Goal: Navigation & Orientation: Go to known website

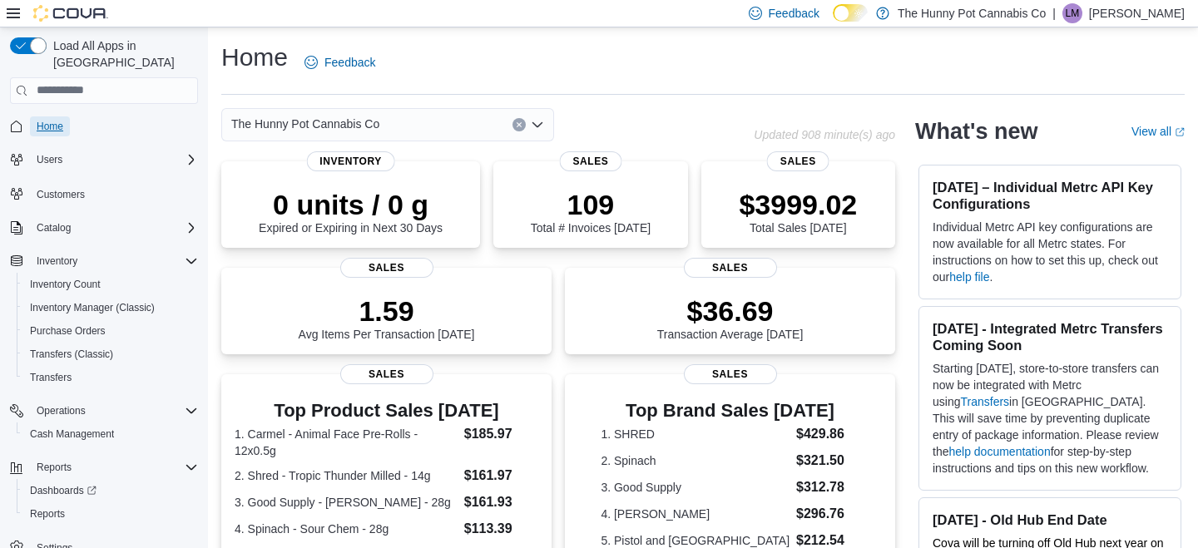
click at [50, 120] on span "Home" at bounding box center [50, 126] width 27 height 13
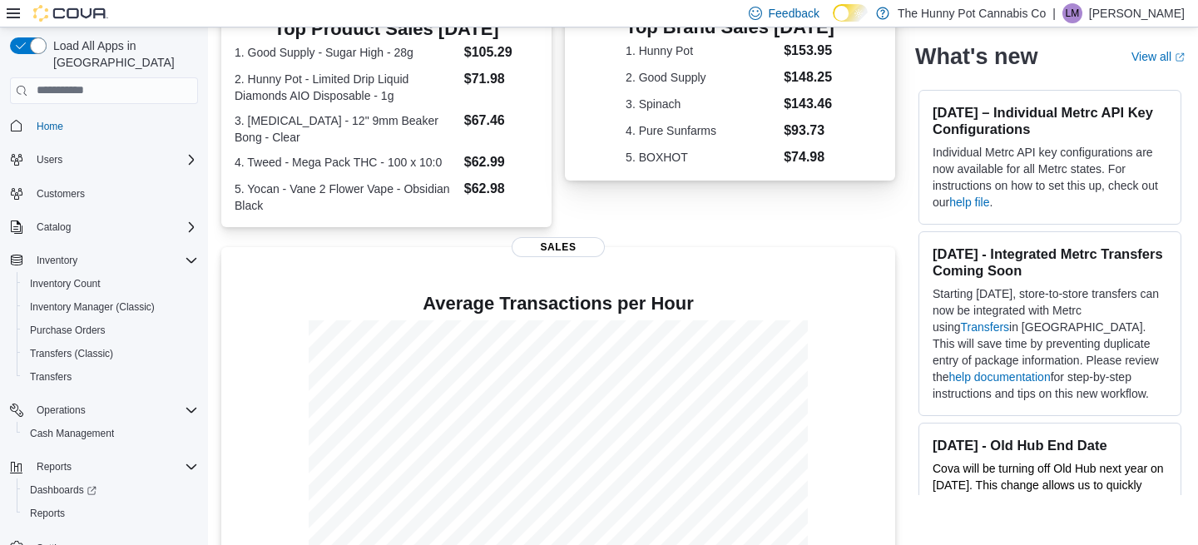
scroll to position [386, 0]
